Goal: Transaction & Acquisition: Purchase product/service

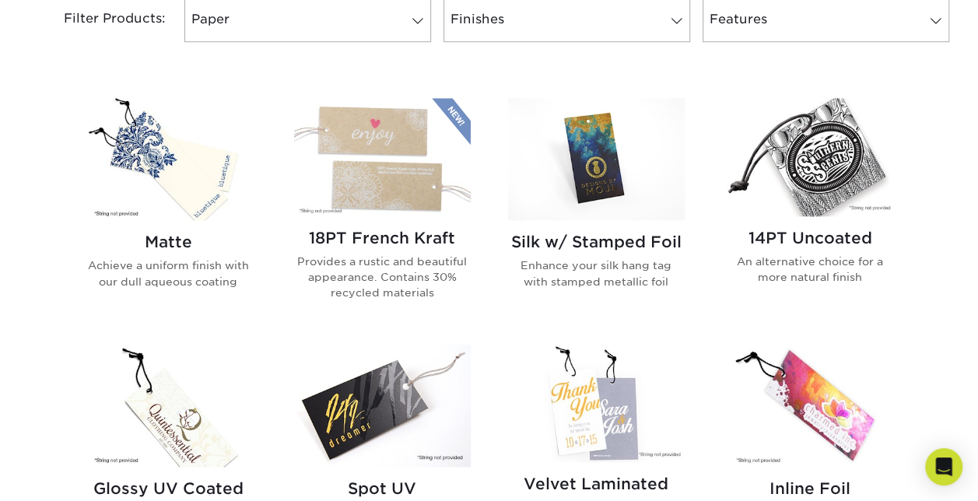
scroll to position [693, 0]
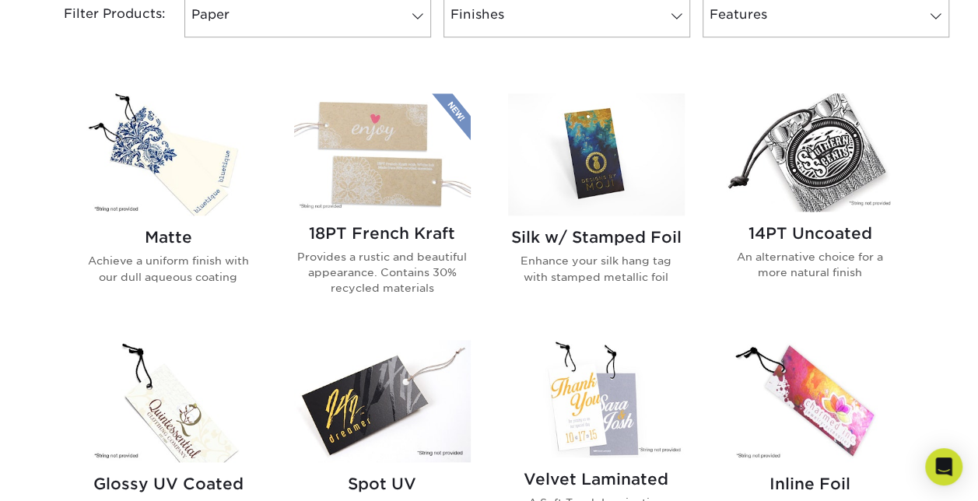
click at [155, 272] on p "Achieve a uniform finish with our dull aqueous coating" at bounding box center [168, 269] width 177 height 32
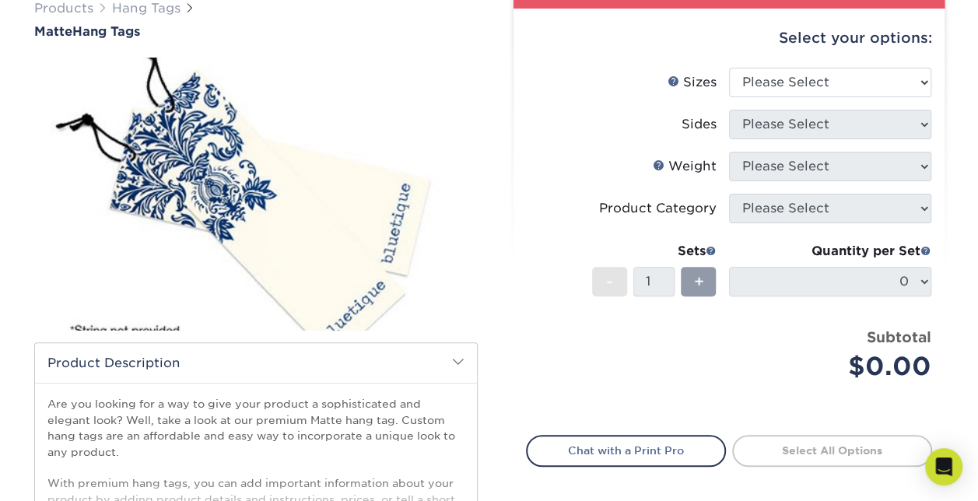
scroll to position [132, 0]
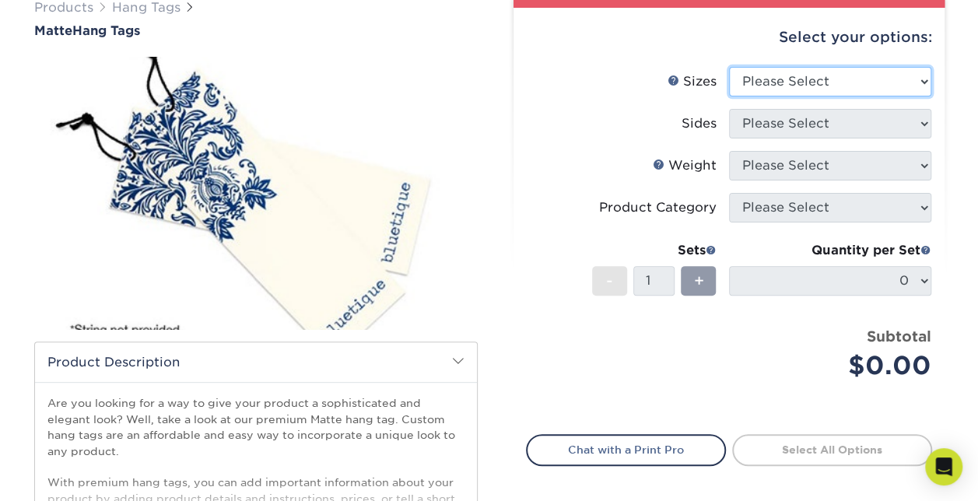
click at [910, 79] on select "Please Select 1.5" x 3.5" 1.75" x 3.5" 2" x 2" 2" x 3.5" 2" x 4" 2" x 6" 2.5" x…" at bounding box center [830, 82] width 202 height 30
select select "2.00x3.50"
click at [729, 67] on select "Please Select 1.5" x 3.5" 1.75" x 3.5" 2" x 2" 2" x 3.5" 2" x 4" 2" x 6" 2.5" x…" at bounding box center [830, 82] width 202 height 30
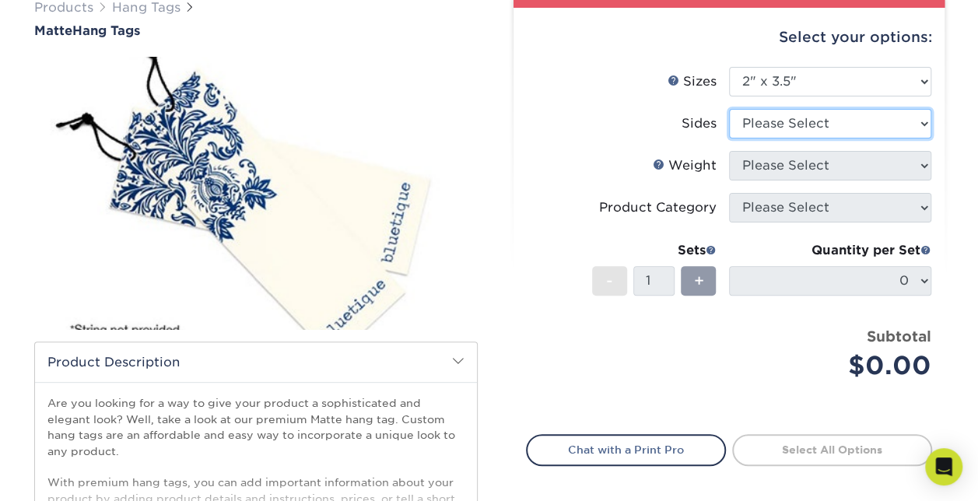
click at [846, 117] on select "Please Select Print Both Sides Print Front Only" at bounding box center [830, 124] width 202 height 30
select select "13abbda7-1d64-4f25-8bb2-c179b224825d"
click at [729, 109] on select "Please Select Print Both Sides Print Front Only" at bounding box center [830, 124] width 202 height 30
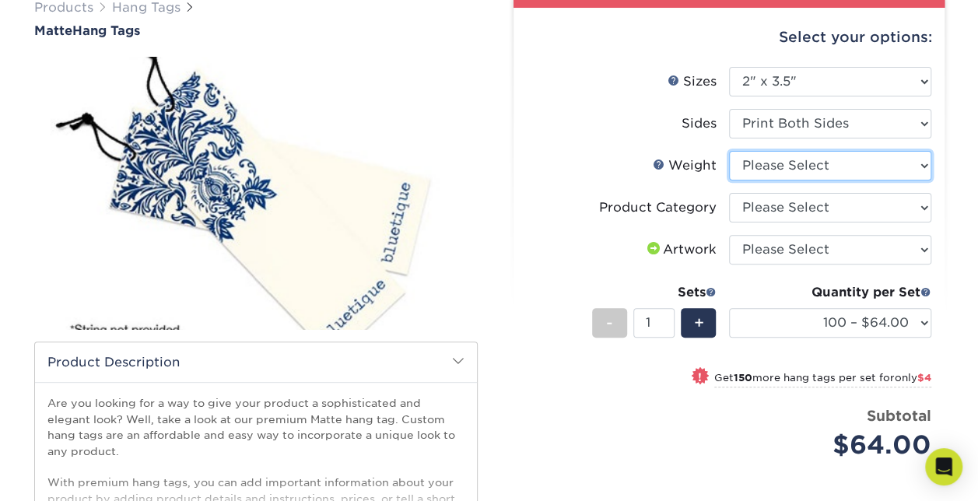
click at [928, 160] on select "Please Select 16PT" at bounding box center [830, 166] width 202 height 30
select select "16PT"
click at [729, 151] on select "Please Select 16PT" at bounding box center [830, 166] width 202 height 30
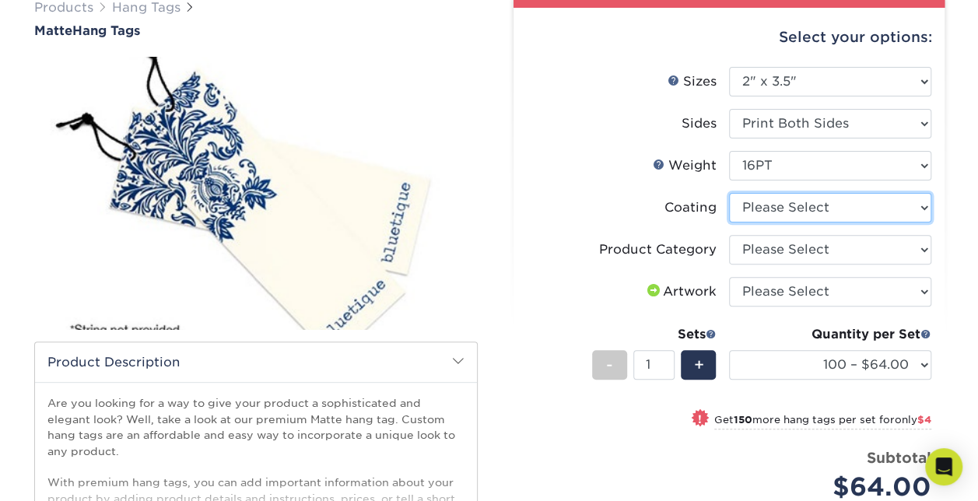
click at [908, 209] on select at bounding box center [830, 208] width 202 height 30
select select "121bb7b5-3b4d-429f-bd8d-bbf80e953313"
click at [729, 193] on select at bounding box center [830, 208] width 202 height 30
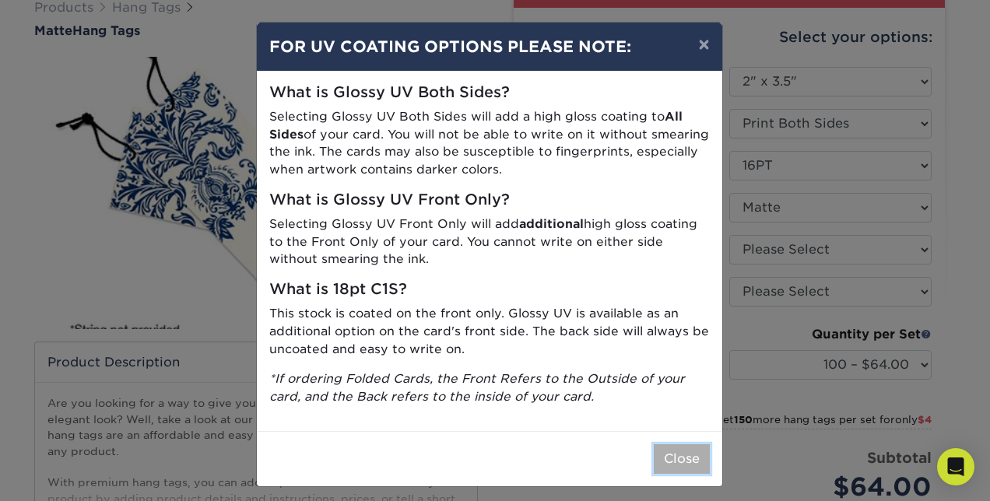
click at [685, 451] on button "Close" at bounding box center [682, 459] width 56 height 30
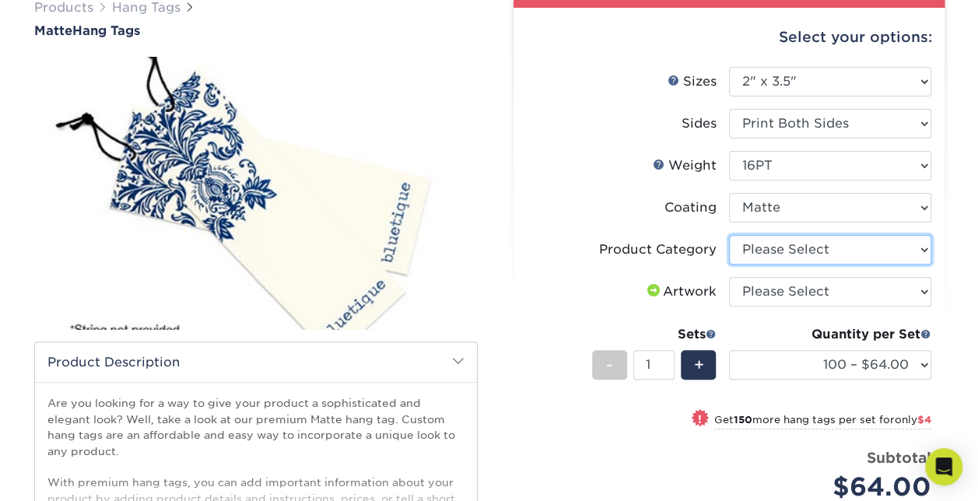
click at [910, 251] on select "Please Select Hang Tags" at bounding box center [830, 250] width 202 height 30
select select "428aa75b-4ae7-4398-9e0a-74f4b33909ed"
click at [729, 235] on select "Please Select Hang Tags" at bounding box center [830, 250] width 202 height 30
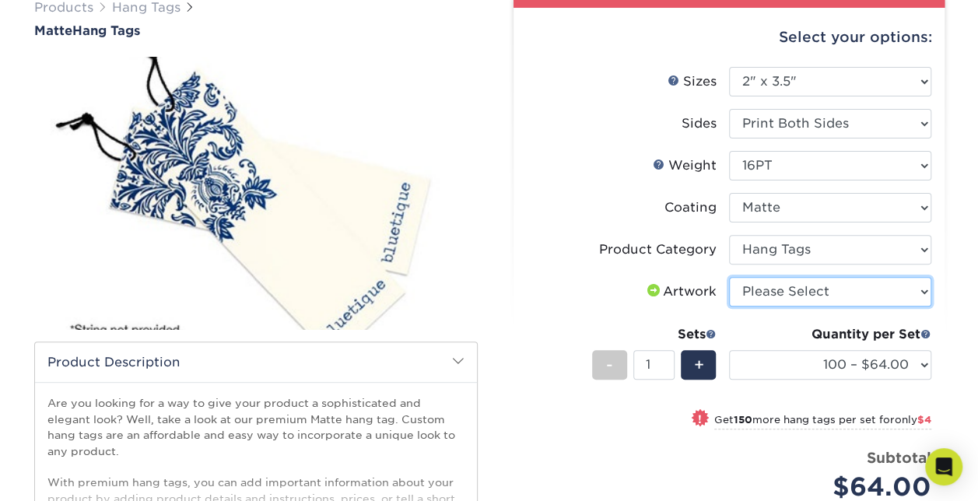
click at [819, 296] on select "Please Select I will upload files I need a design - $75" at bounding box center [830, 292] width 202 height 30
select select "upload"
click at [729, 277] on select "Please Select I will upload files I need a design - $75" at bounding box center [830, 292] width 202 height 30
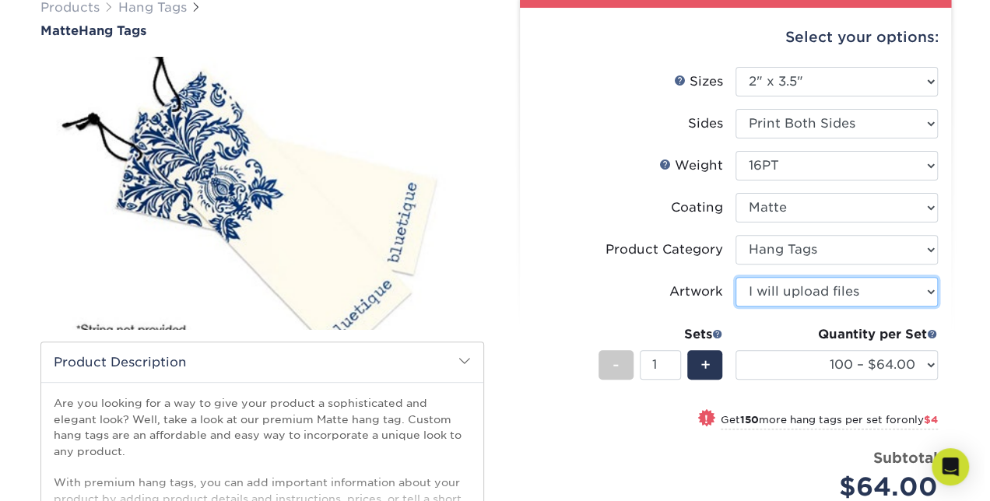
scroll to position [212, 0]
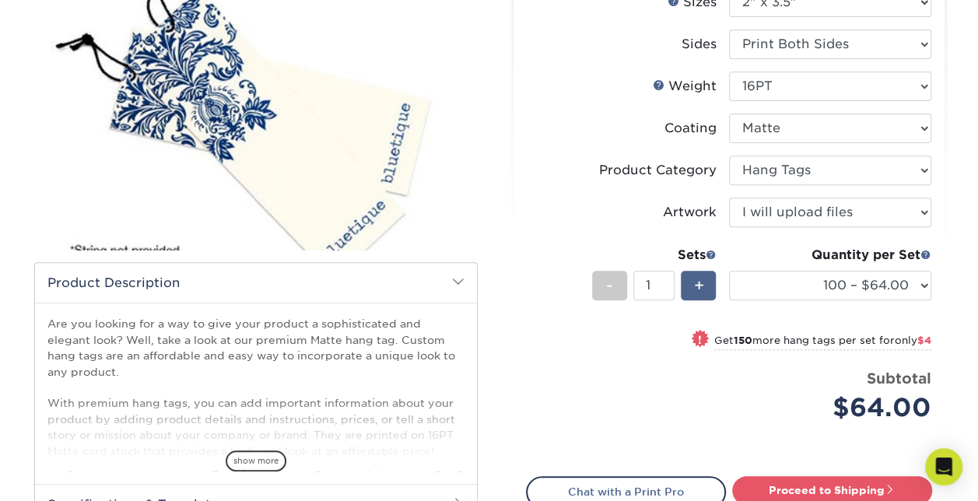
click at [703, 289] on div "+" at bounding box center [698, 286] width 35 height 30
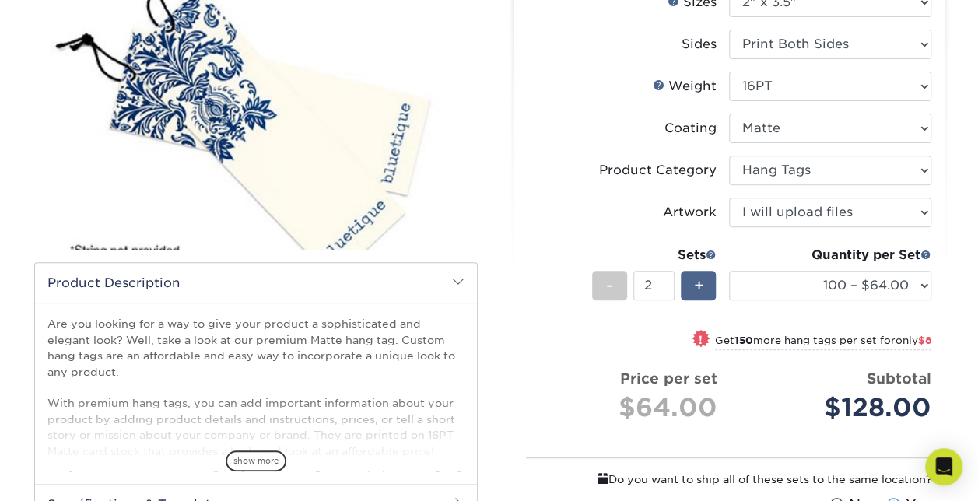
click at [703, 289] on div "+" at bounding box center [698, 286] width 35 height 30
click at [703, 277] on div "+" at bounding box center [698, 286] width 35 height 30
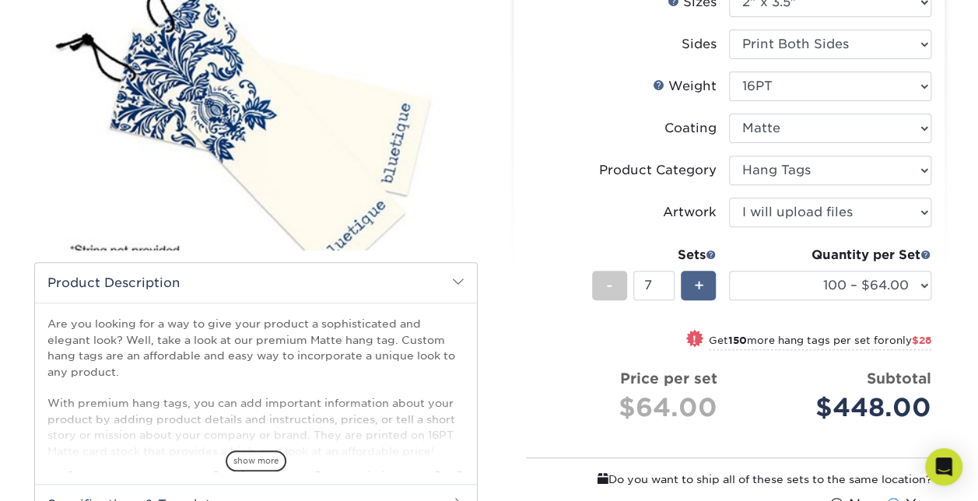
click at [703, 277] on div "+" at bounding box center [698, 286] width 35 height 30
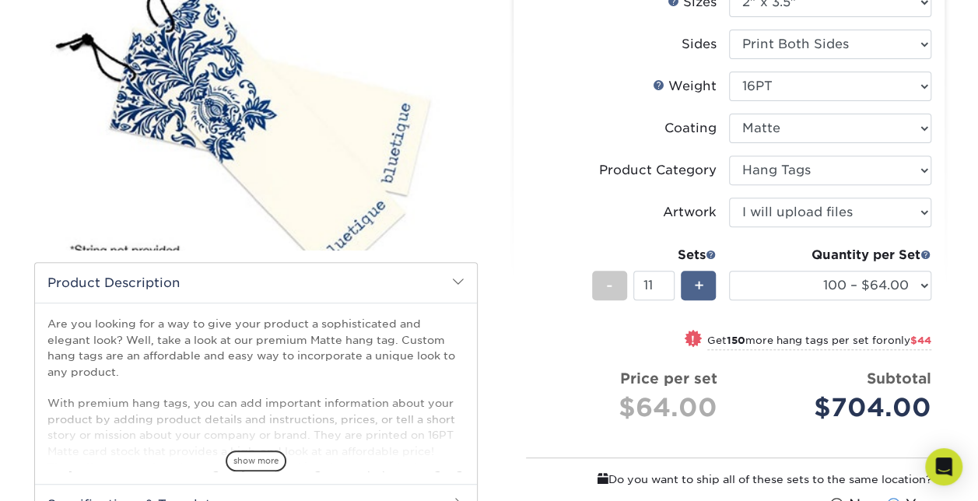
type input "12"
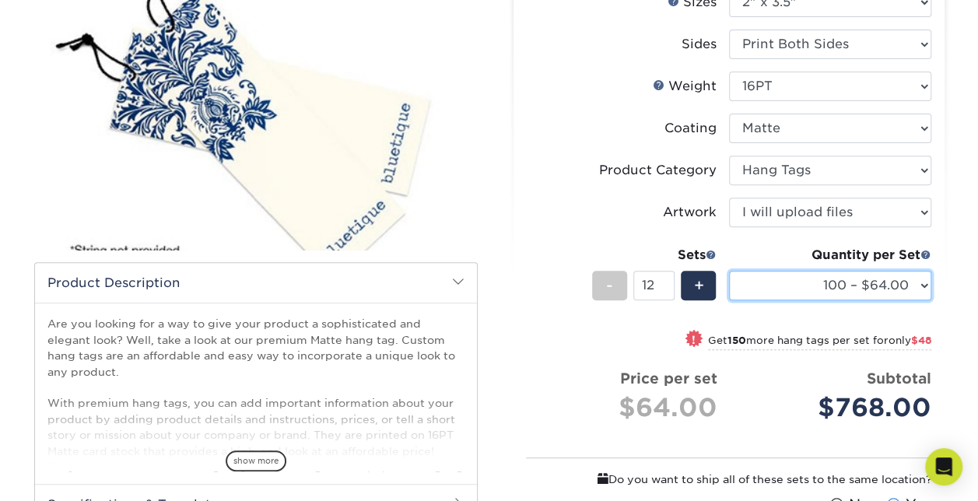
click at [921, 283] on select "100 – $64.00 250 – $68.00 500 – $71.00 1000 – $82.00 2500 – $189.00 5000 – $316…" at bounding box center [830, 286] width 202 height 30
click at [729, 271] on select "100 – $64.00 250 – $68.00 500 – $71.00 1000 – $82.00 2500 – $189.00 5000 – $316…" at bounding box center [830, 286] width 202 height 30
click at [710, 251] on span at bounding box center [711, 254] width 11 height 11
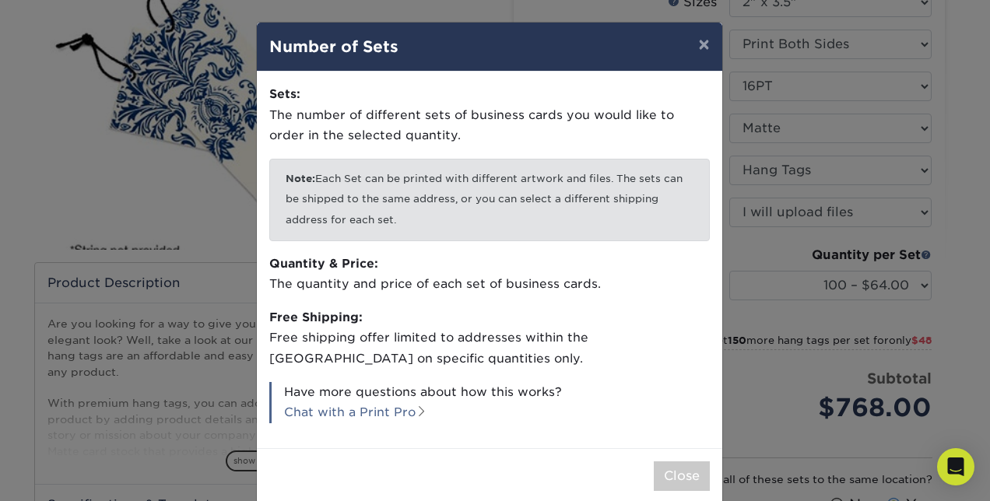
scroll to position [23, 0]
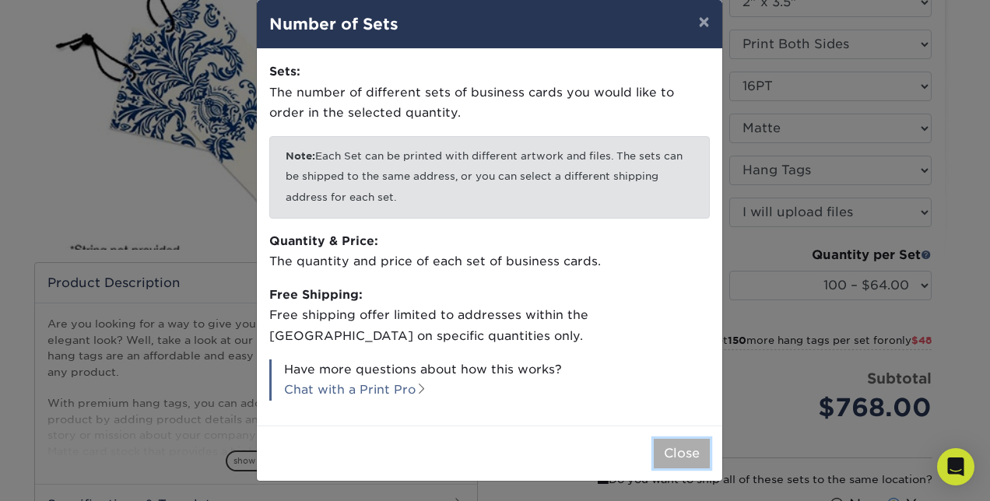
click at [669, 450] on button "Close" at bounding box center [682, 454] width 56 height 30
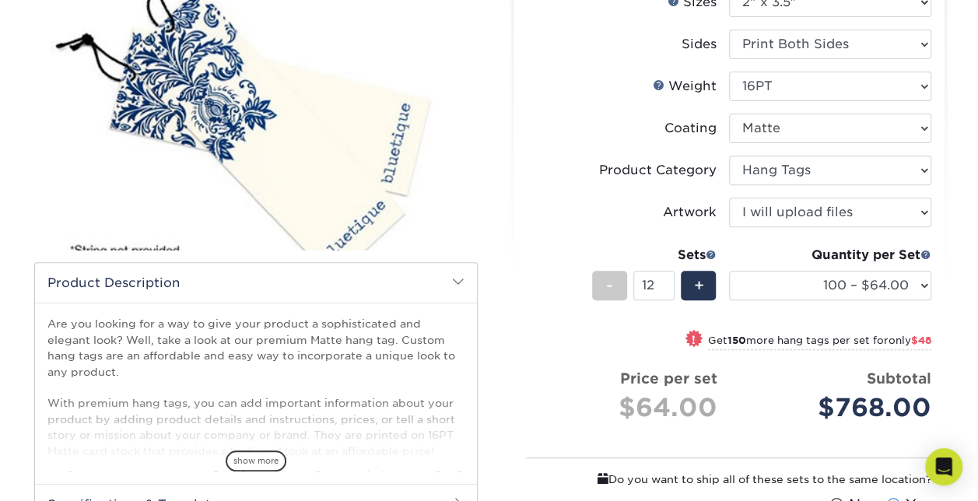
click at [927, 247] on div "Quantity per Set" at bounding box center [830, 255] width 202 height 19
click at [926, 254] on span at bounding box center [925, 254] width 11 height 11
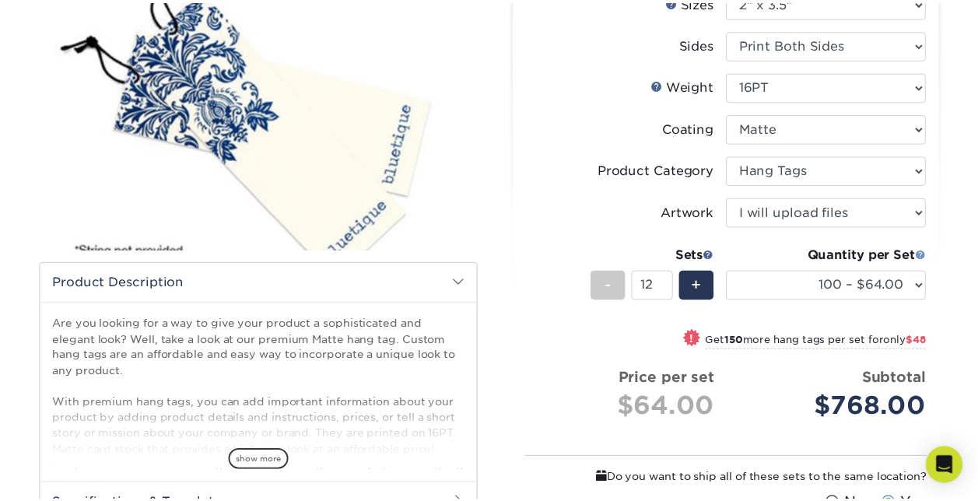
scroll to position [0, 0]
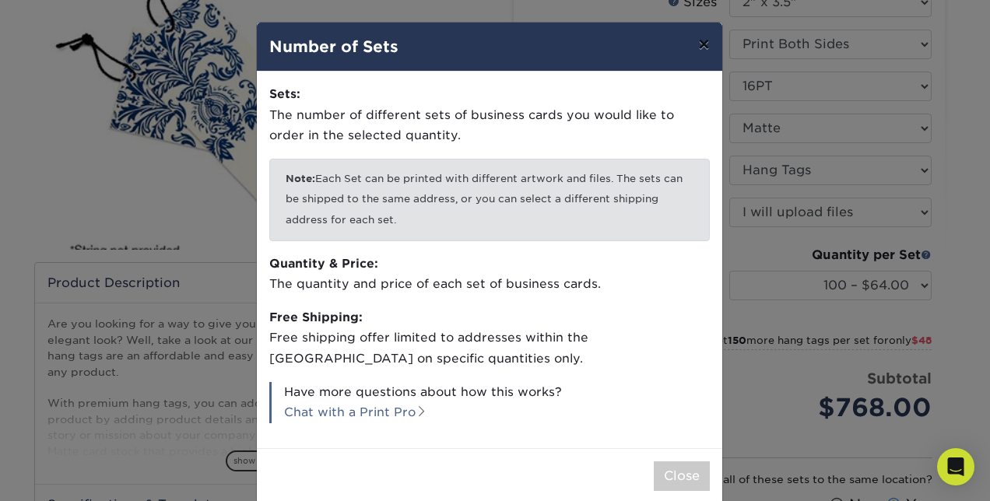
click at [695, 42] on button "×" at bounding box center [703, 45] width 36 height 44
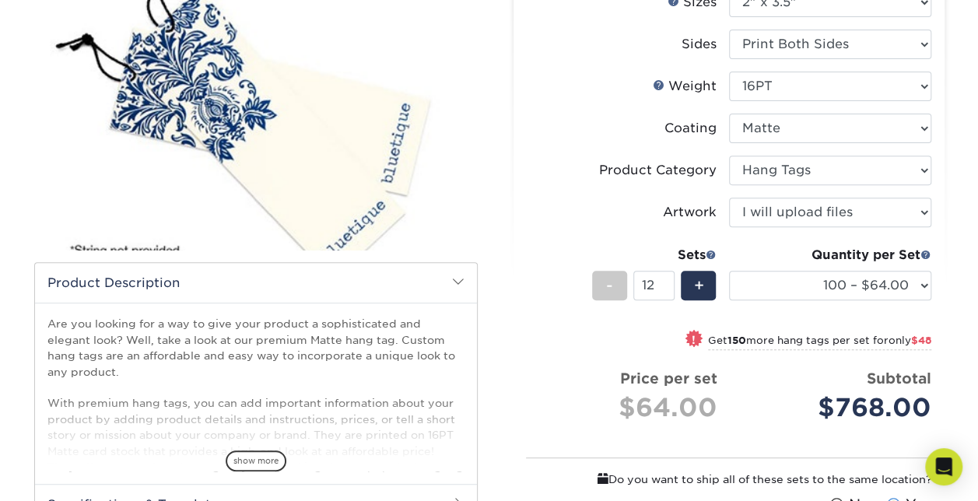
click at [692, 339] on span "!" at bounding box center [694, 339] width 4 height 16
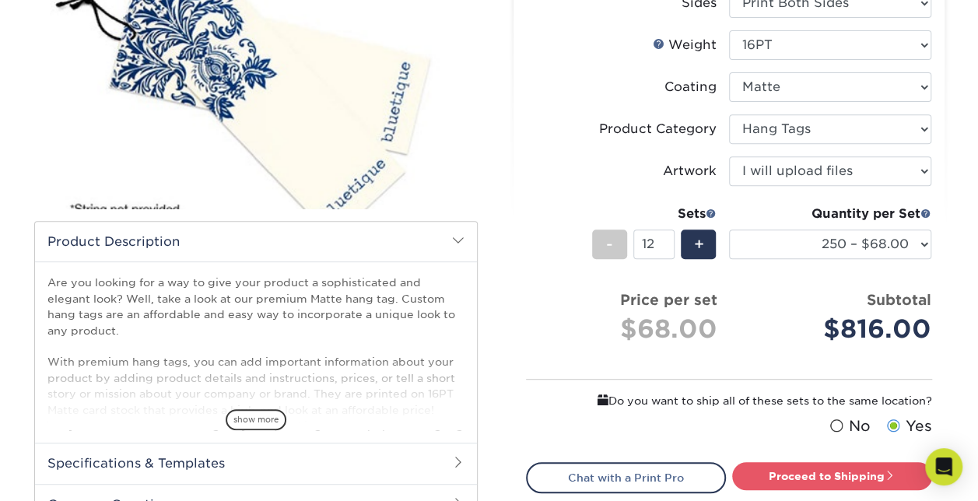
scroll to position [261, 0]
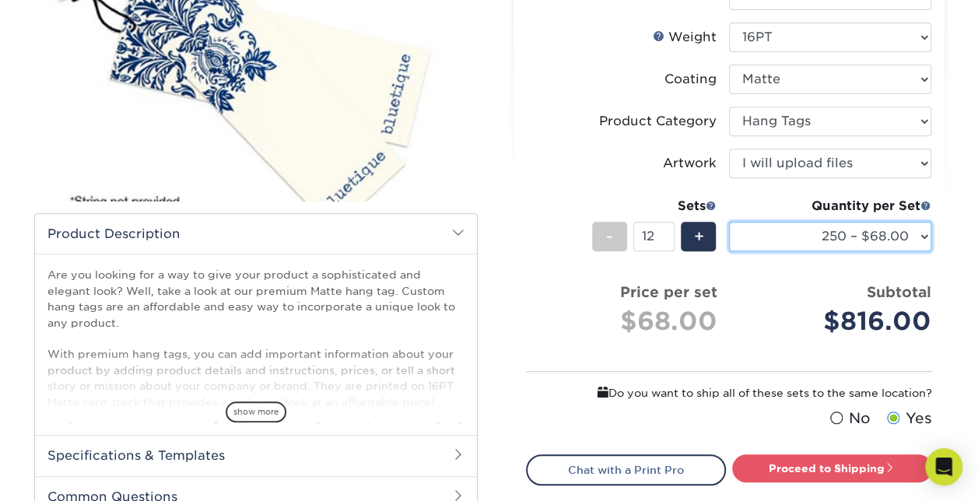
click at [919, 236] on select "100 – $64.00 250 – $68.00 500 – $71.00 1000 – $82.00 2500 – $189.00 5000 – $316…" at bounding box center [830, 237] width 202 height 30
select select "100 – $64.00"
click at [729, 222] on select "100 – $64.00 250 – $68.00 500 – $71.00 1000 – $82.00 2500 – $189.00 5000 – $316…" at bounding box center [830, 237] width 202 height 30
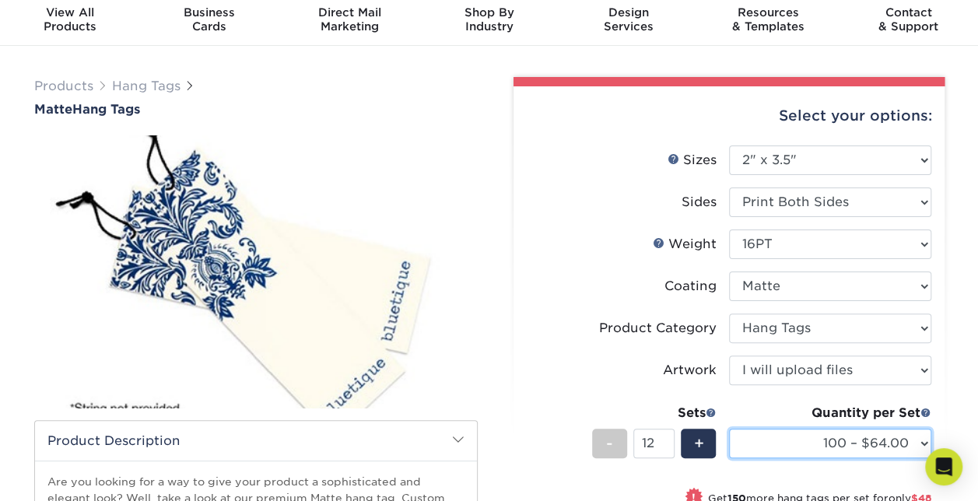
scroll to position [0, 0]
